Goal: Information Seeking & Learning: Learn about a topic

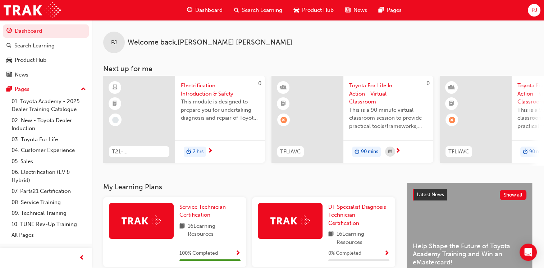
click at [198, 85] on span "Electrification Introduction & Safety" at bounding box center [220, 90] width 78 height 16
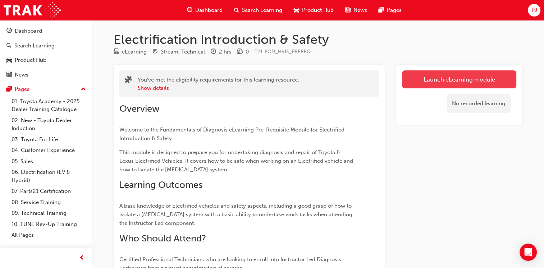
click at [458, 79] on link "Launch eLearning module" at bounding box center [459, 79] width 114 height 18
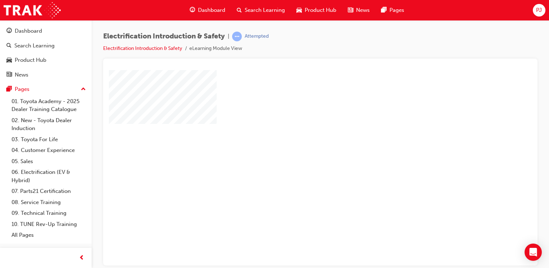
click at [300, 147] on div "play" at bounding box center [300, 147] width 0 height 0
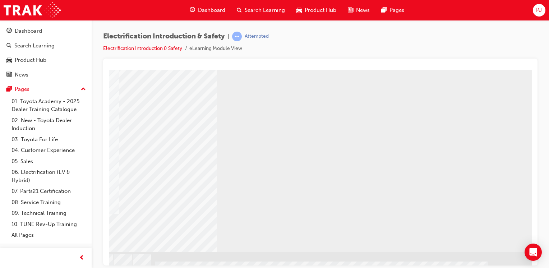
scroll to position [85, 71]
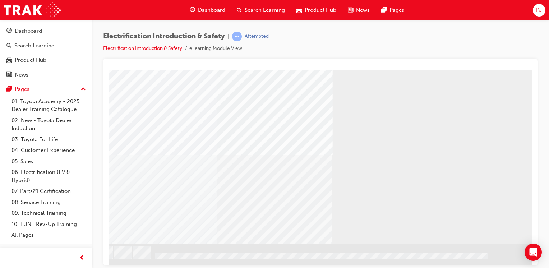
scroll to position [0, 0]
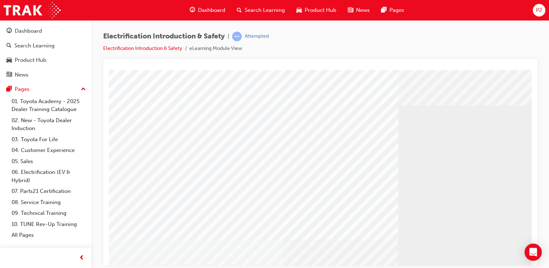
drag, startPoint x: 394, startPoint y: 29, endPoint x: 362, endPoint y: 33, distance: 31.5
click at [362, 33] on div "Electrification Introduction & Safety | Attempted Electrification Introduction …" at bounding box center [320, 45] width 434 height 27
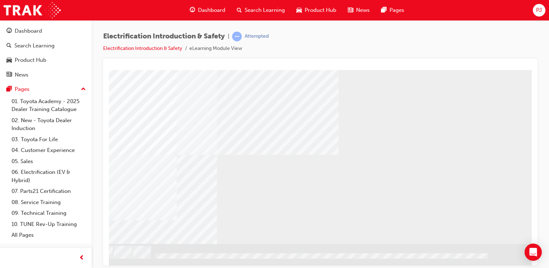
scroll to position [85, 0]
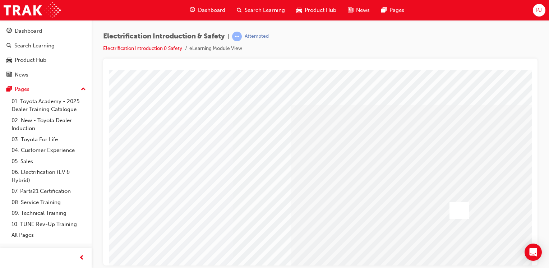
scroll to position [0, 50]
click at [462, 209] on div at bounding box center [459, 210] width 20 height 17
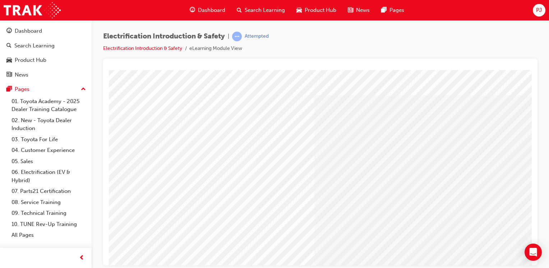
scroll to position [33, 26]
drag, startPoint x: 371, startPoint y: 187, endPoint x: 371, endPoint y: 104, distance: 82.6
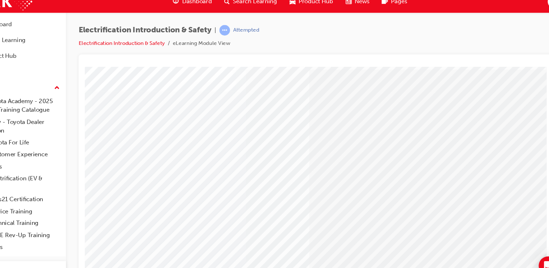
scroll to position [63, 26]
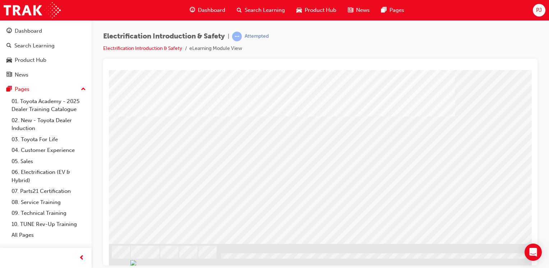
scroll to position [85, 71]
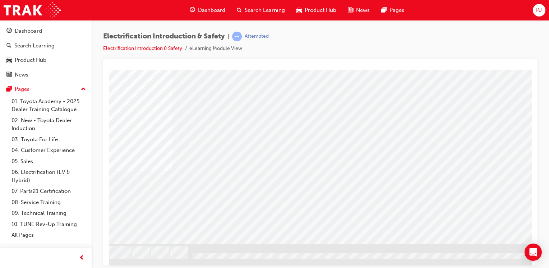
scroll to position [85, 26]
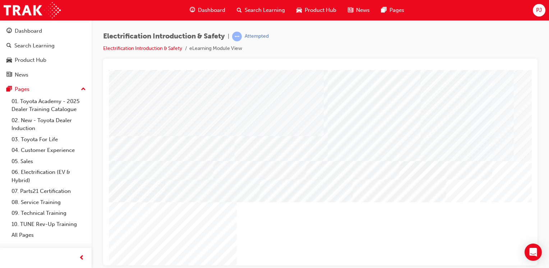
scroll to position [53, 0]
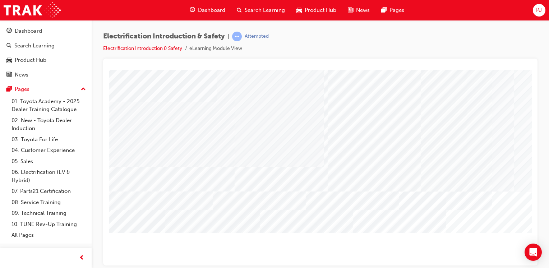
scroll to position [22, 0]
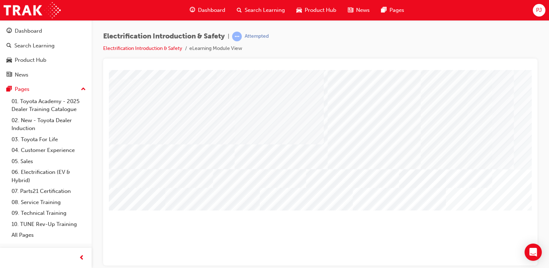
scroll to position [47, 0]
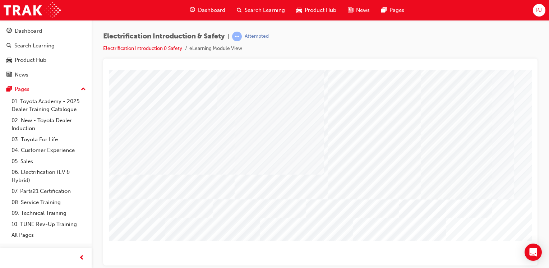
scroll to position [14, 0]
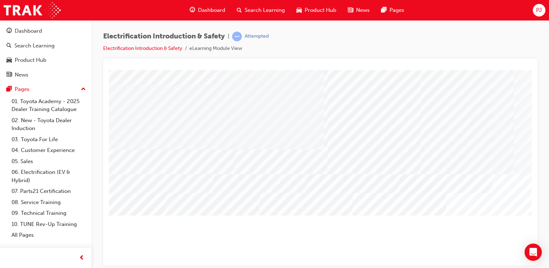
scroll to position [37, 0]
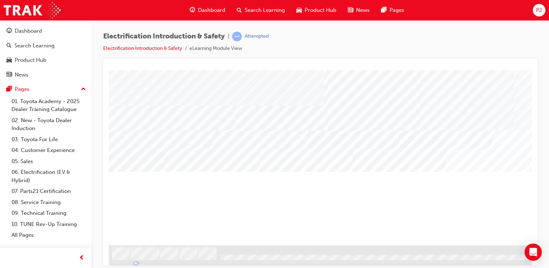
scroll to position [85, 0]
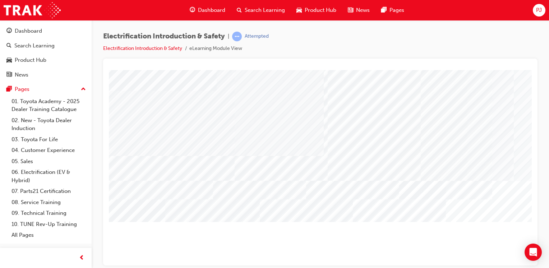
scroll to position [30, 0]
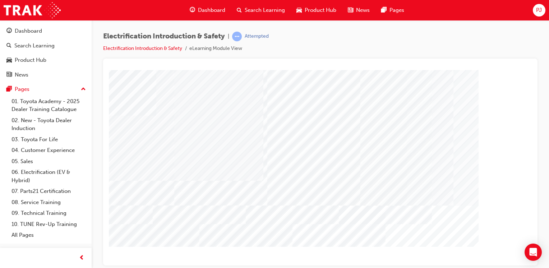
scroll to position [8, 71]
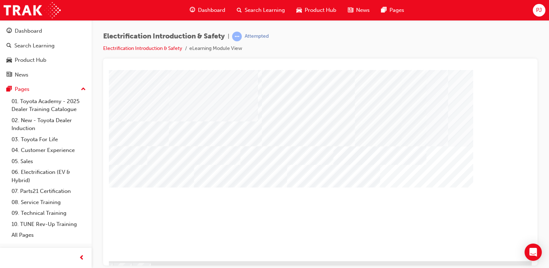
scroll to position [67, 71]
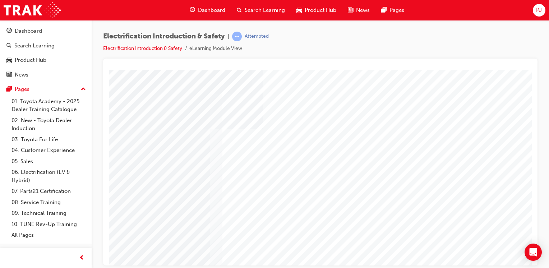
scroll to position [60, 60]
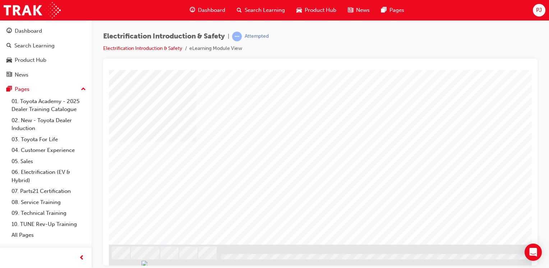
scroll to position [85, 0]
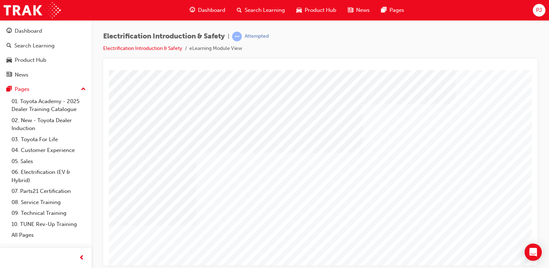
click at [467, 119] on div "Play" at bounding box center [470, 119] width 211 height 0
click at [524, 119] on div "Mute" at bounding box center [470, 119] width 211 height 0
click at [520, 119] on div "Mute" at bounding box center [470, 119] width 211 height 0
drag, startPoint x: 420, startPoint y: 229, endPoint x: 405, endPoint y: 230, distance: 14.8
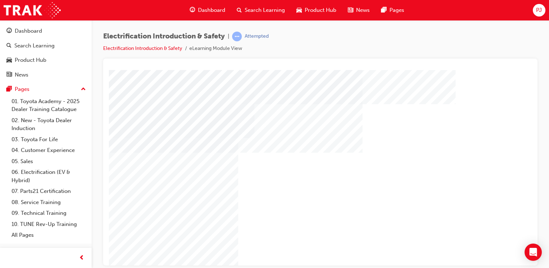
click at [405, 119] on div "Video" at bounding box center [470, 119] width 211 height 0
click at [495, 119] on div "Full Screen" at bounding box center [398, 119] width 211 height 0
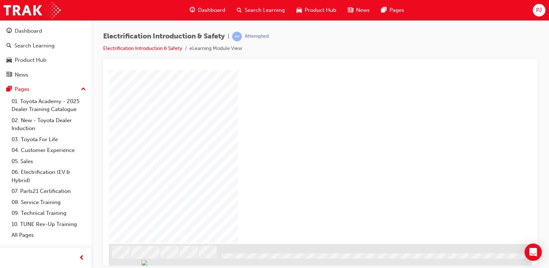
click at [472, 34] on div "Play" at bounding box center [470, 34] width 211 height 0
click at [498, 34] on div "Full Screen" at bounding box center [398, 34] width 211 height 0
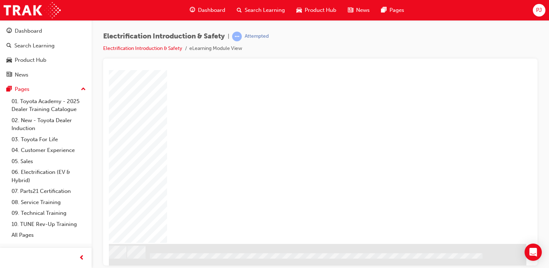
scroll to position [0, 0]
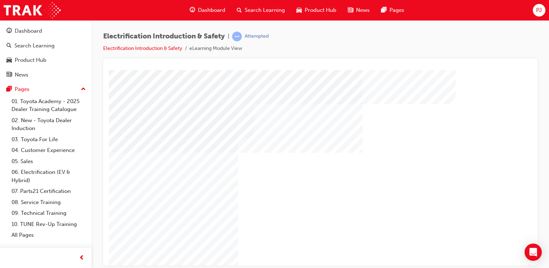
click at [465, 119] on div "Video" at bounding box center [415, 119] width 100 height 0
click at [462, 119] on div "Video" at bounding box center [415, 119] width 100 height 0
click at [462, 119] on div "Progress, Video at 0 seconds" at bounding box center [415, 119] width 100 height 0
click at [454, 119] on div "Video" at bounding box center [415, 119] width 100 height 0
click at [385, 119] on div "Play" at bounding box center [470, 119] width 211 height 0
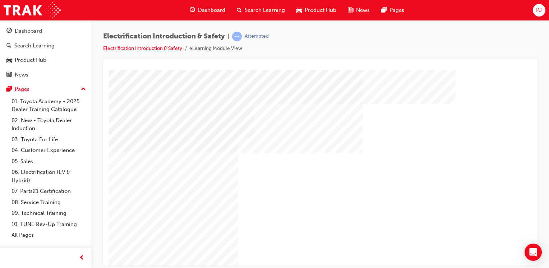
scroll to position [0, 71]
click at [495, 119] on div "Full Screen" at bounding box center [398, 119] width 211 height 0
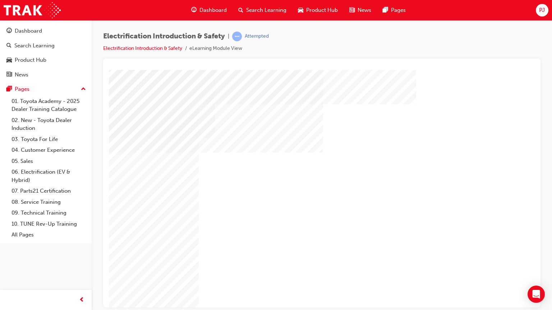
scroll to position [0, 0]
